Goal: Task Accomplishment & Management: Manage account settings

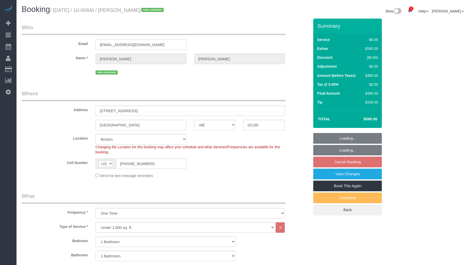
select select "ME"
select select "1"
select select "spot3"
select select "number:56"
select select "number:71"
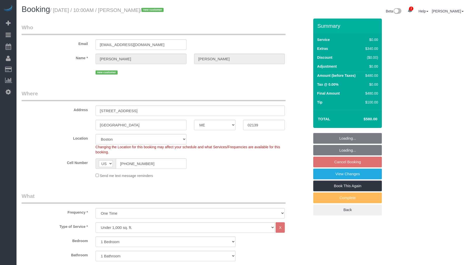
select select "number:14"
select select "number:5"
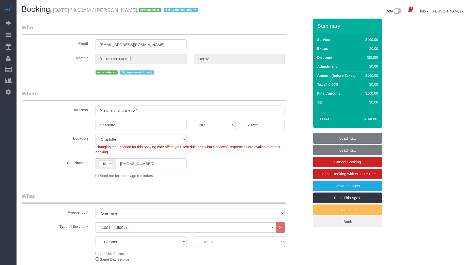
select select "NC"
select select "number:89"
select select "number:71"
select select "number:15"
select select "number:7"
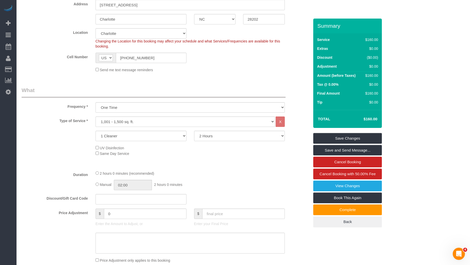
scroll to position [107, 0]
